Goal: Navigation & Orientation: Find specific page/section

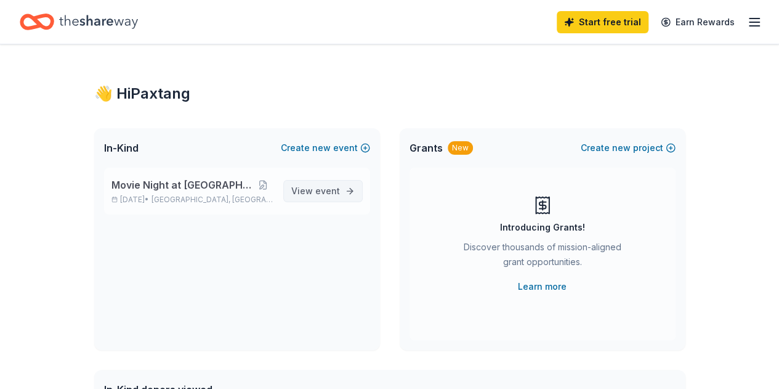
click at [325, 192] on span "event" at bounding box center [327, 190] width 25 height 10
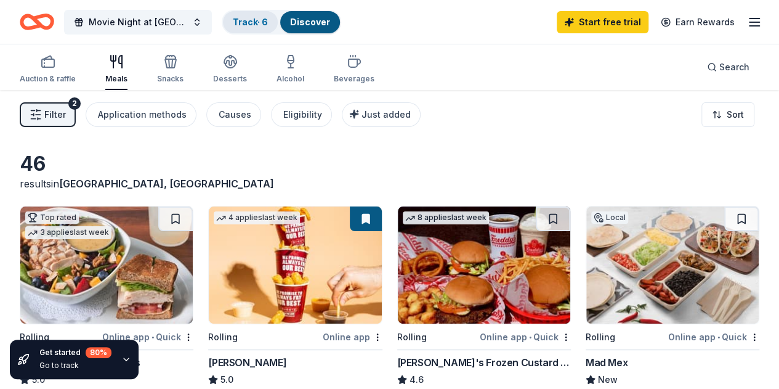
click at [253, 21] on link "Track · 6" at bounding box center [250, 22] width 35 height 10
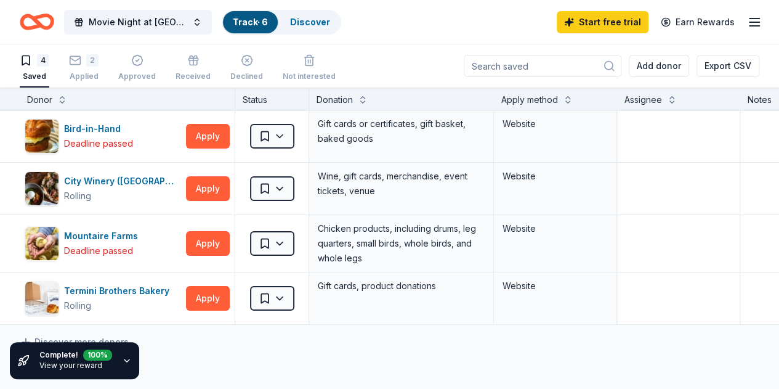
click at [750, 18] on line "button" at bounding box center [755, 18] width 10 height 0
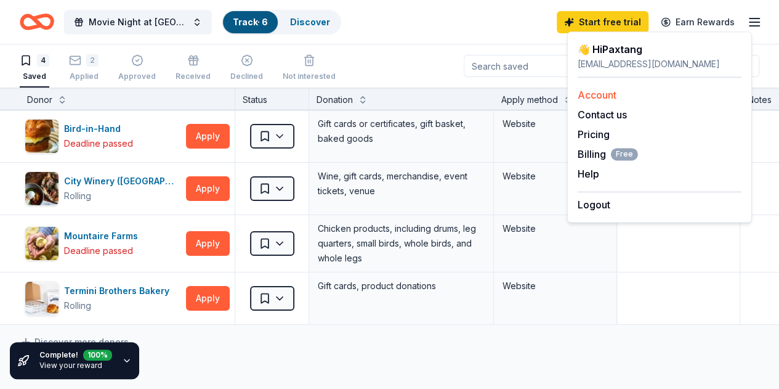
click at [614, 95] on link "Account" at bounding box center [597, 95] width 39 height 12
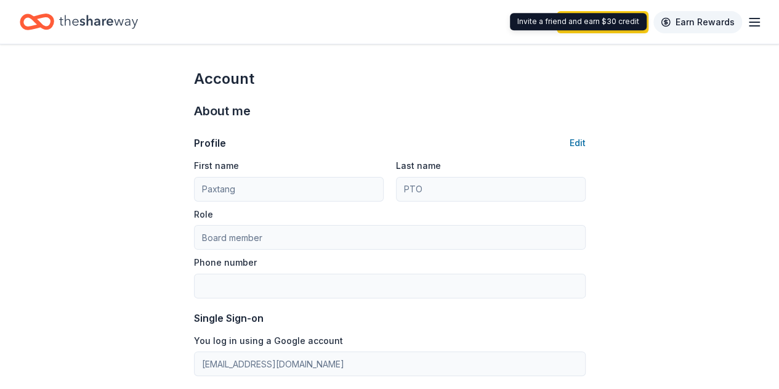
click at [731, 23] on link "Earn Rewards" at bounding box center [698, 22] width 89 height 22
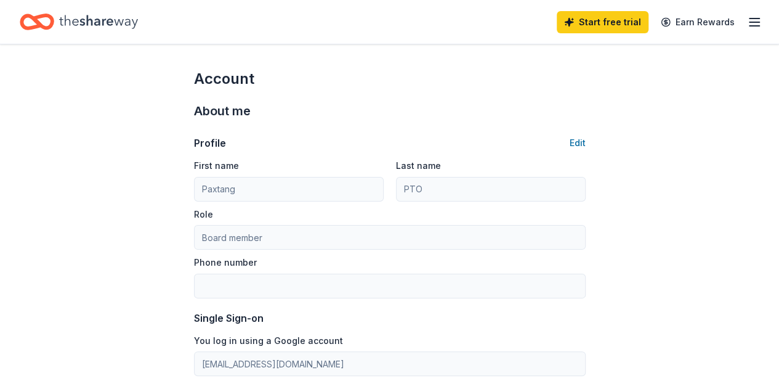
click at [750, 22] on line "button" at bounding box center [755, 22] width 10 height 0
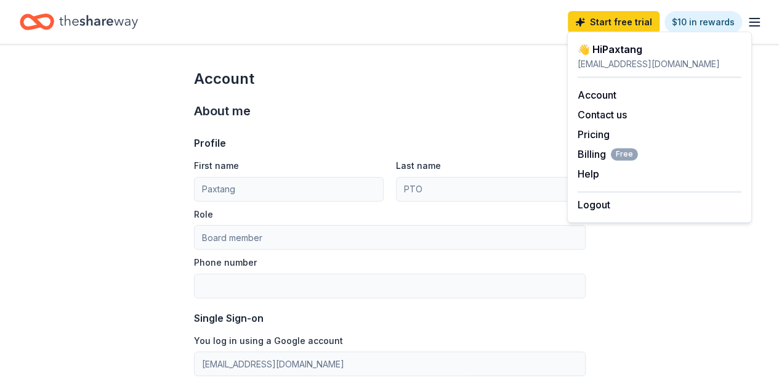
click at [107, 29] on icon "Home" at bounding box center [98, 21] width 79 height 25
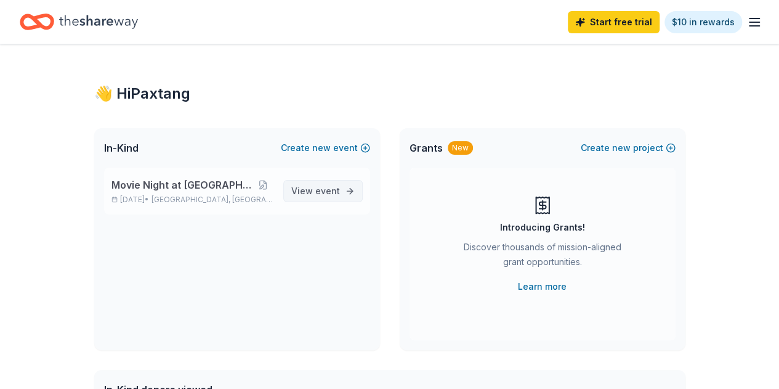
click at [341, 185] on link "View event" at bounding box center [322, 191] width 79 height 22
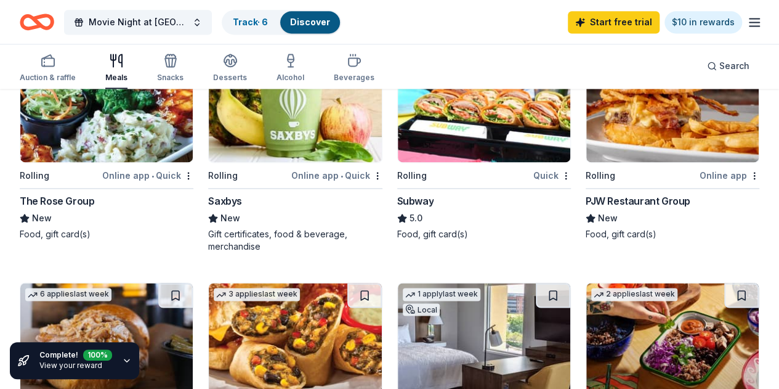
scroll to position [1047, 0]
